Goal: Book appointment/travel/reservation

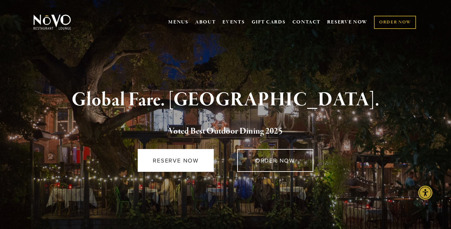
click at [180, 163] on link "RESERVE NOW" at bounding box center [176, 160] width 76 height 23
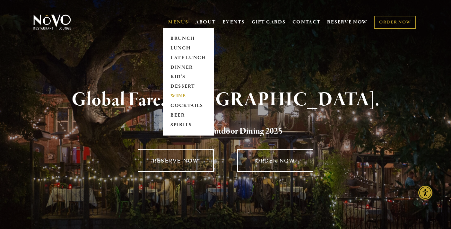
click at [175, 95] on link "WINE" at bounding box center [188, 97] width 40 height 10
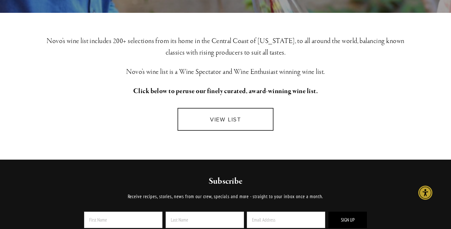
scroll to position [160, 0]
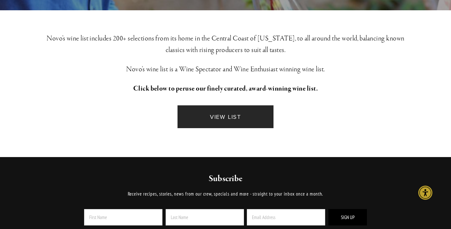
click at [212, 116] on link "VIEW LIST" at bounding box center [226, 116] width 96 height 23
